Goal: Information Seeking & Learning: Learn about a topic

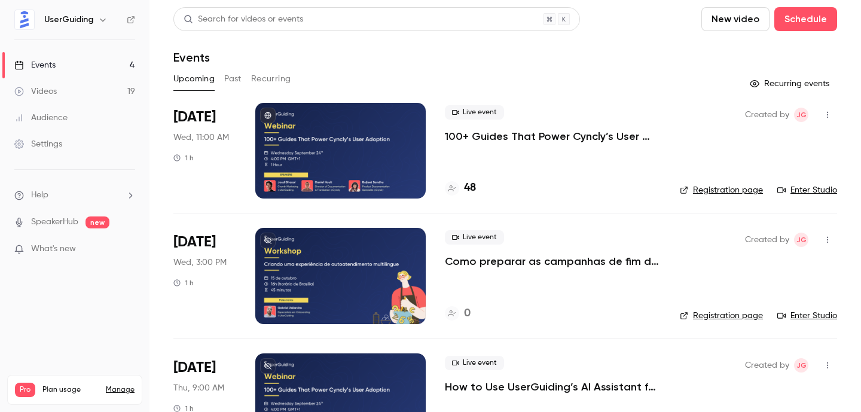
click at [324, 268] on div at bounding box center [340, 276] width 170 height 96
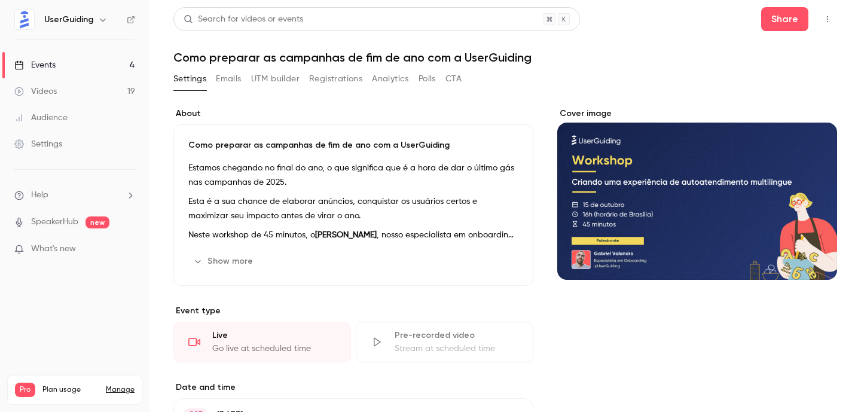
click at [344, 55] on h1 "Como preparar as campanhas de fim de ano com a UserGuiding" at bounding box center [505, 57] width 664 height 14
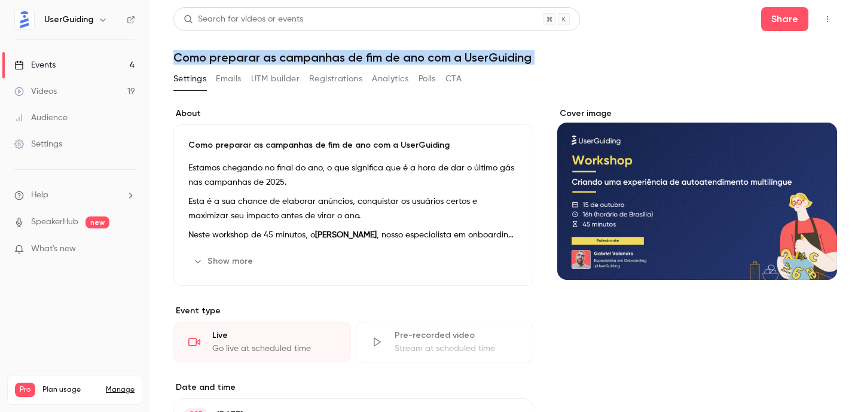
click at [344, 55] on h1 "Como preparar as campanhas de fim de ano com a UserGuiding" at bounding box center [505, 57] width 664 height 14
copy div "Como preparar as campanhas de fim de ano com a UserGuiding Settings Emails UTM …"
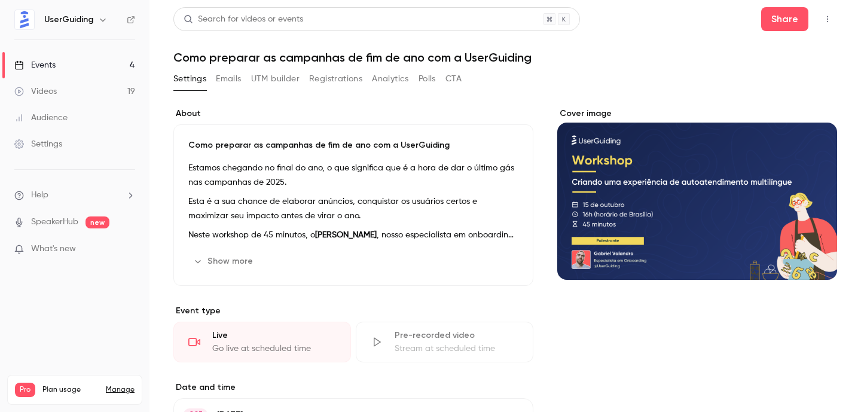
click at [637, 53] on h1 "Como preparar as campanhas de fim de ano com a UserGuiding" at bounding box center [505, 57] width 664 height 14
click at [115, 74] on link "Events 4" at bounding box center [75, 65] width 150 height 26
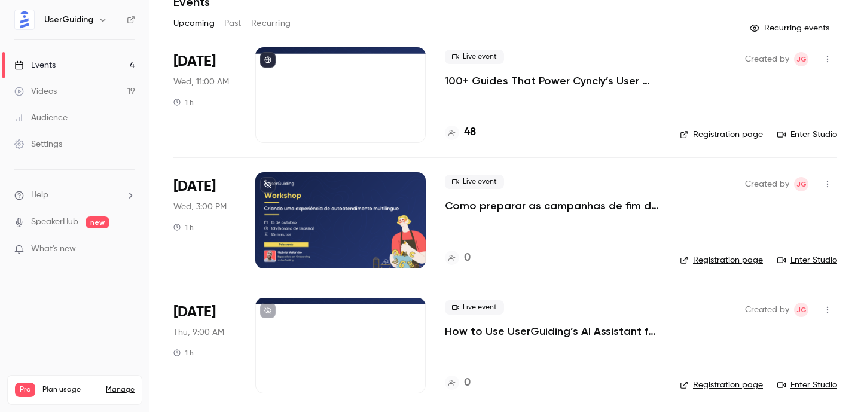
scroll to position [48, 0]
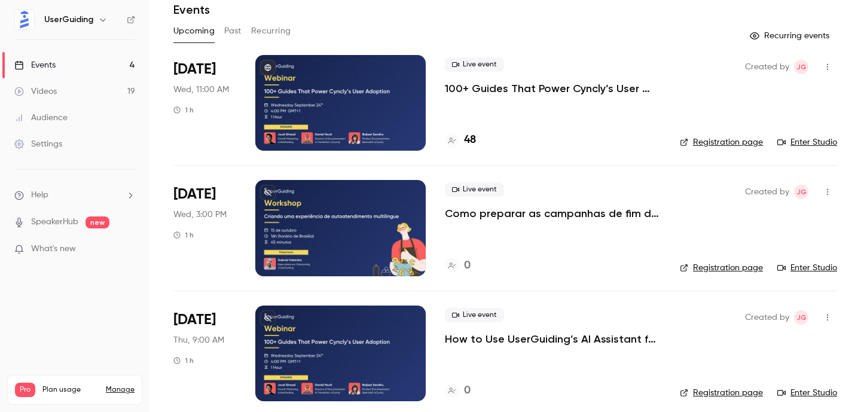
click at [355, 232] on div at bounding box center [340, 228] width 170 height 96
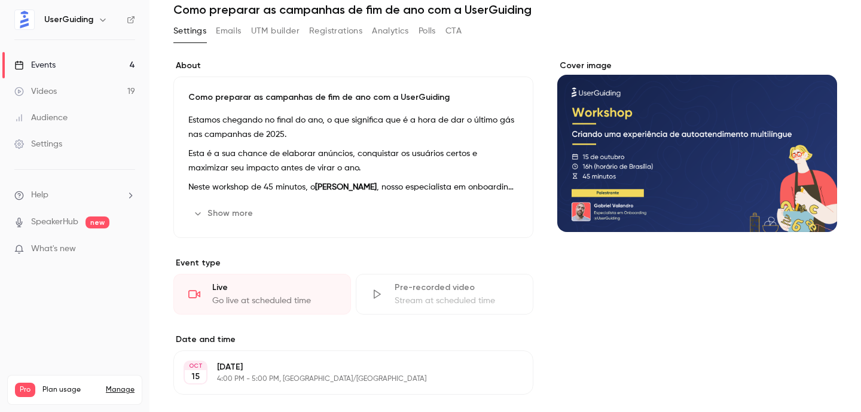
click at [354, 4] on h1 "Como preparar as campanhas de fim de ano com a UserGuiding" at bounding box center [505, 9] width 664 height 14
click at [354, 11] on h1 "Como preparar as campanhas de fim de ano com a UserGuiding" at bounding box center [505, 9] width 664 height 14
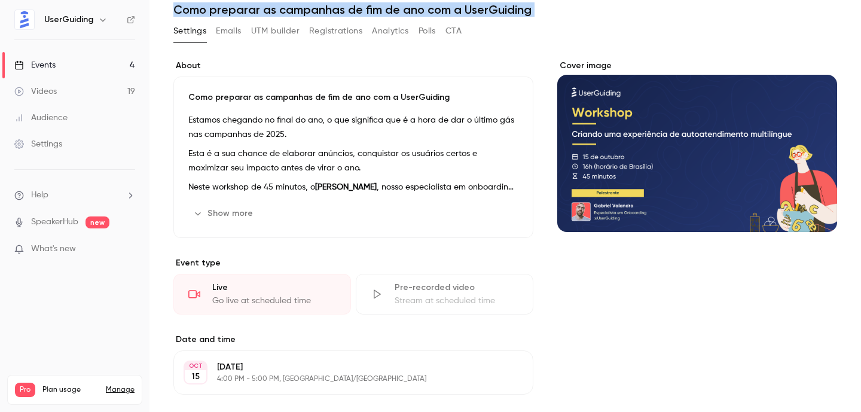
click at [354, 11] on h1 "Como preparar as campanhas de fim de ano com a UserGuiding" at bounding box center [505, 9] width 664 height 14
copy div "Como preparar as campanhas de fim de ano com a UserGuiding Settings Emails UTM …"
